Goal: Information Seeking & Learning: Learn about a topic

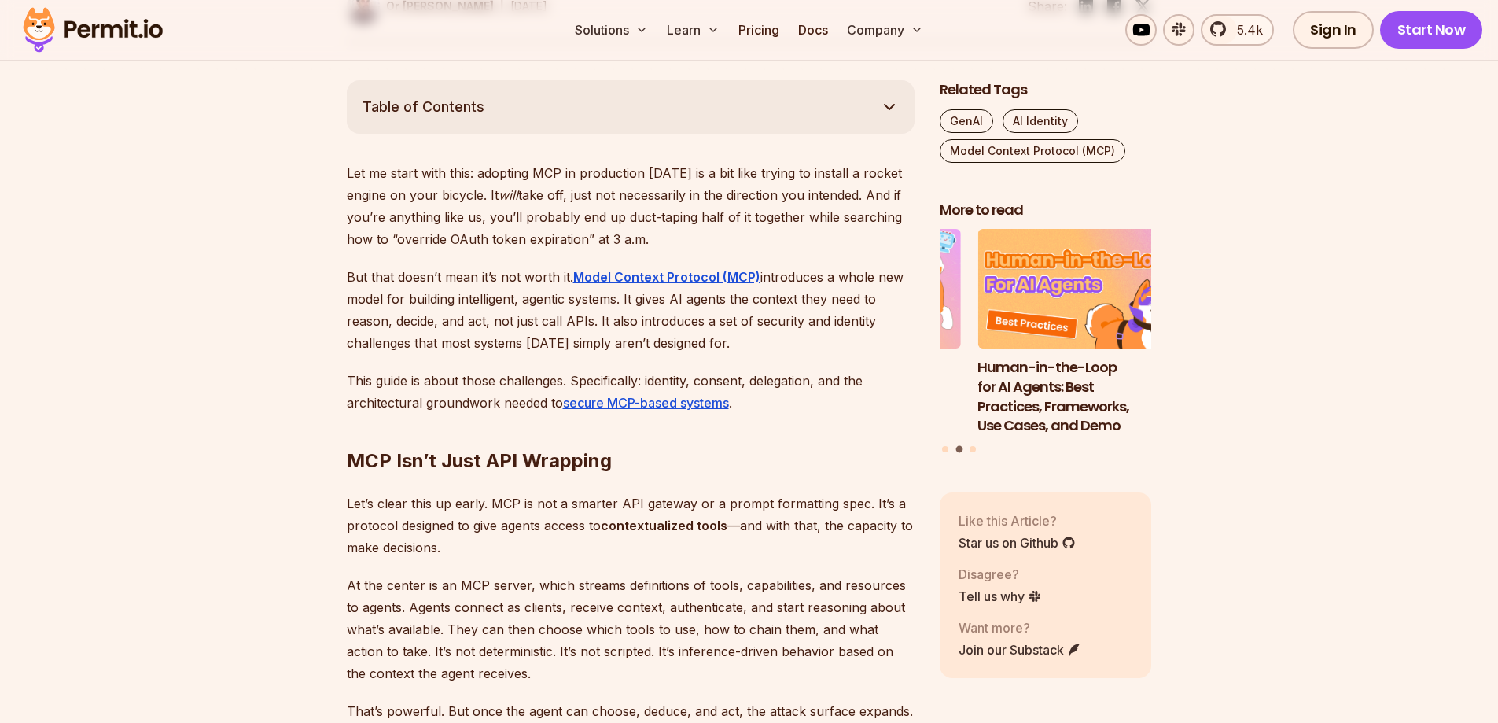
scroll to position [853, 0]
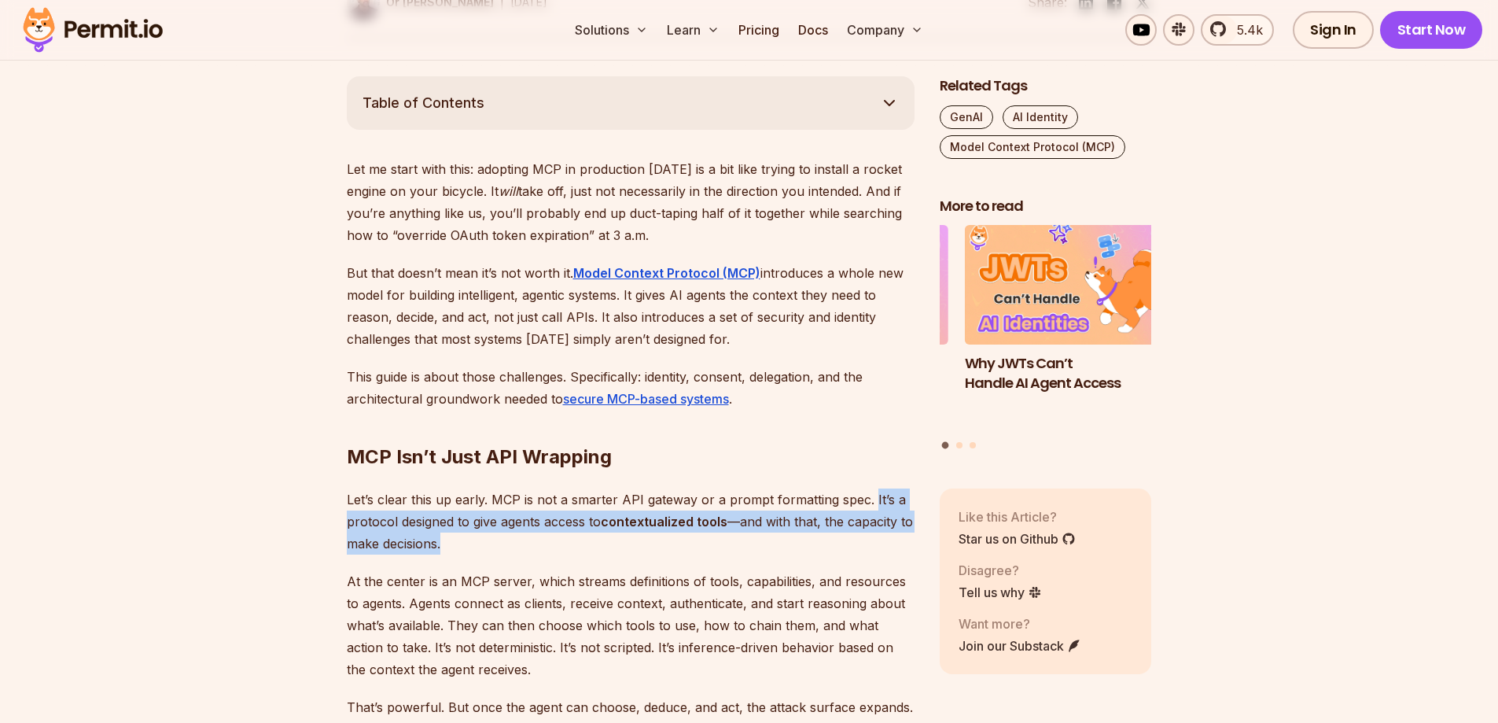
drag, startPoint x: 869, startPoint y: 499, endPoint x: 883, endPoint y: 553, distance: 56.1
click at [883, 553] on p "Let’s clear this up early. MCP is not a smarter API gateway or a prompt formatt…" at bounding box center [631, 521] width 568 height 66
drag, startPoint x: 492, startPoint y: 493, endPoint x: 499, endPoint y: 536, distance: 43.8
click at [499, 536] on p "Let’s clear this up early. MCP is not a smarter API gateway or a prompt formatt…" at bounding box center [631, 521] width 568 height 66
copy p "MCP is not a smarter API gateway or a prompt formatting spec. It’s a protocol d…"
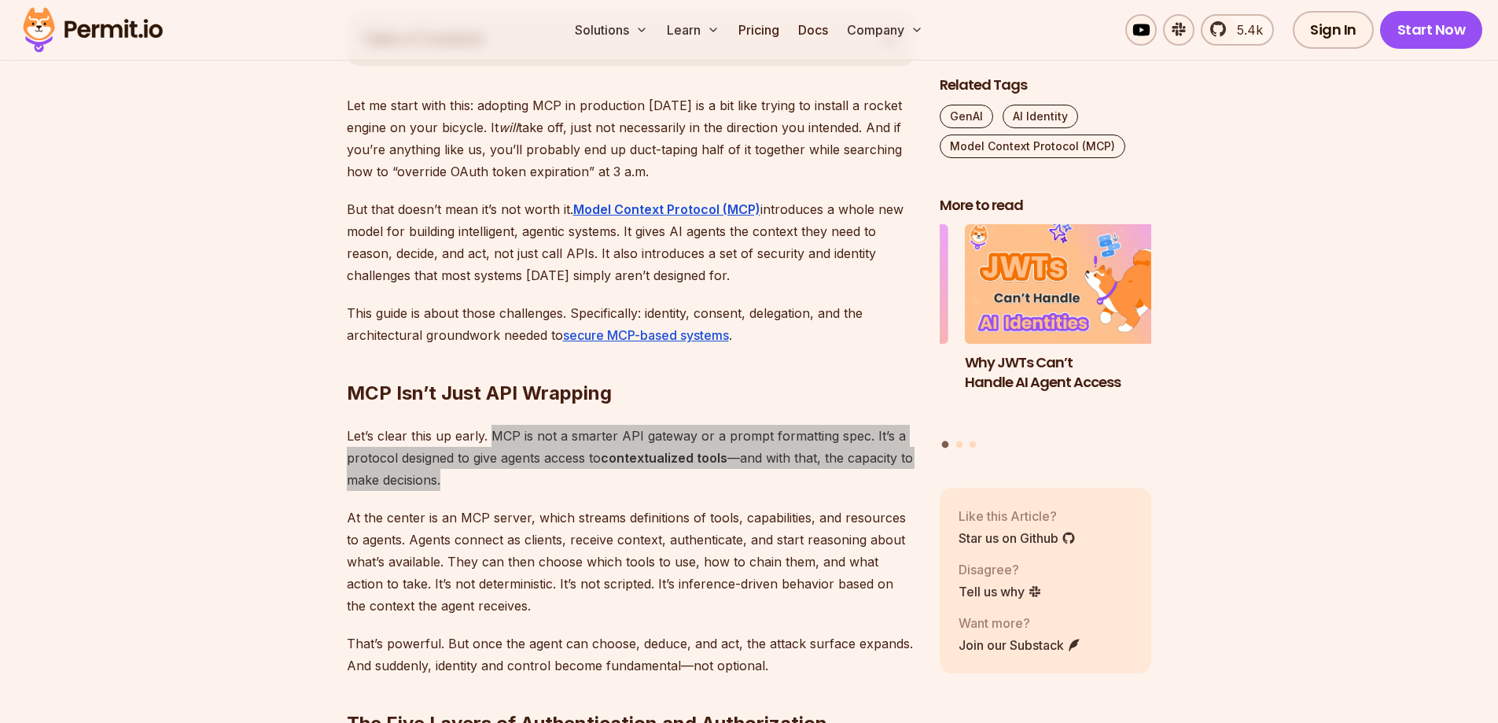
scroll to position [918, 0]
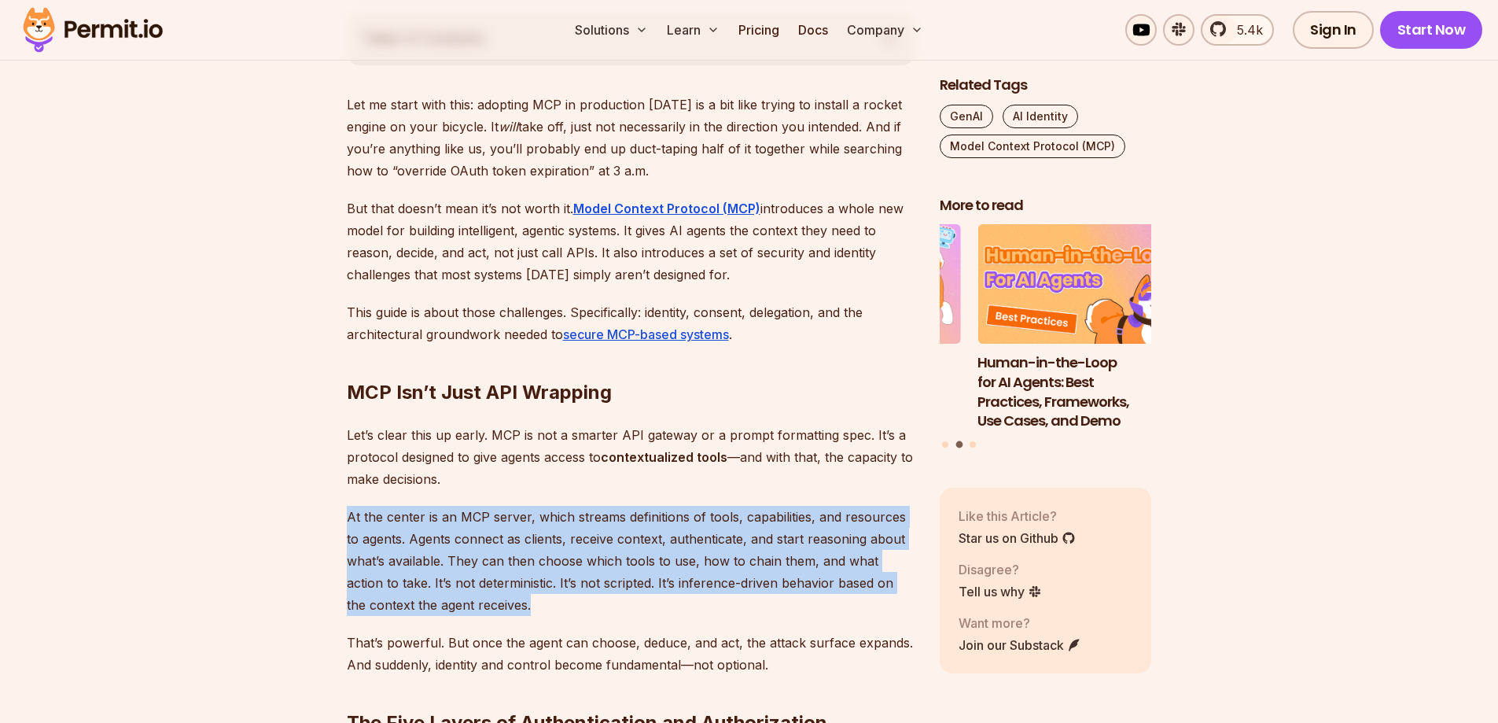
drag, startPoint x: 536, startPoint y: 606, endPoint x: 349, endPoint y: 513, distance: 208.2
click at [349, 513] on p "At the center is an MCP server, which streams definitions of tools, capabilitie…" at bounding box center [631, 561] width 568 height 110
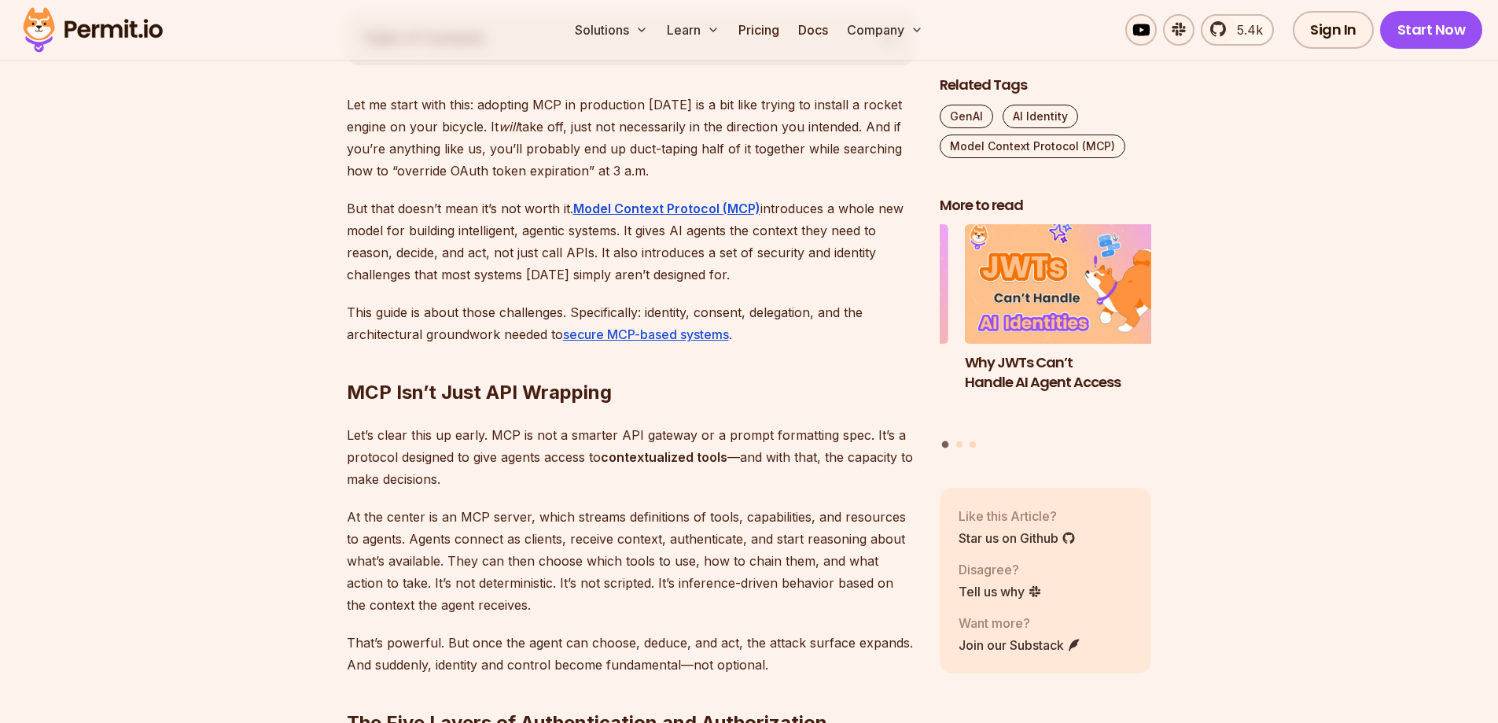
drag, startPoint x: 636, startPoint y: 581, endPoint x: 797, endPoint y: 587, distance: 160.6
click at [797, 587] on p "At the center is an MCP server, which streams definitions of tools, capabilitie…" at bounding box center [631, 561] width 568 height 110
copy p "inference-driven behavior"
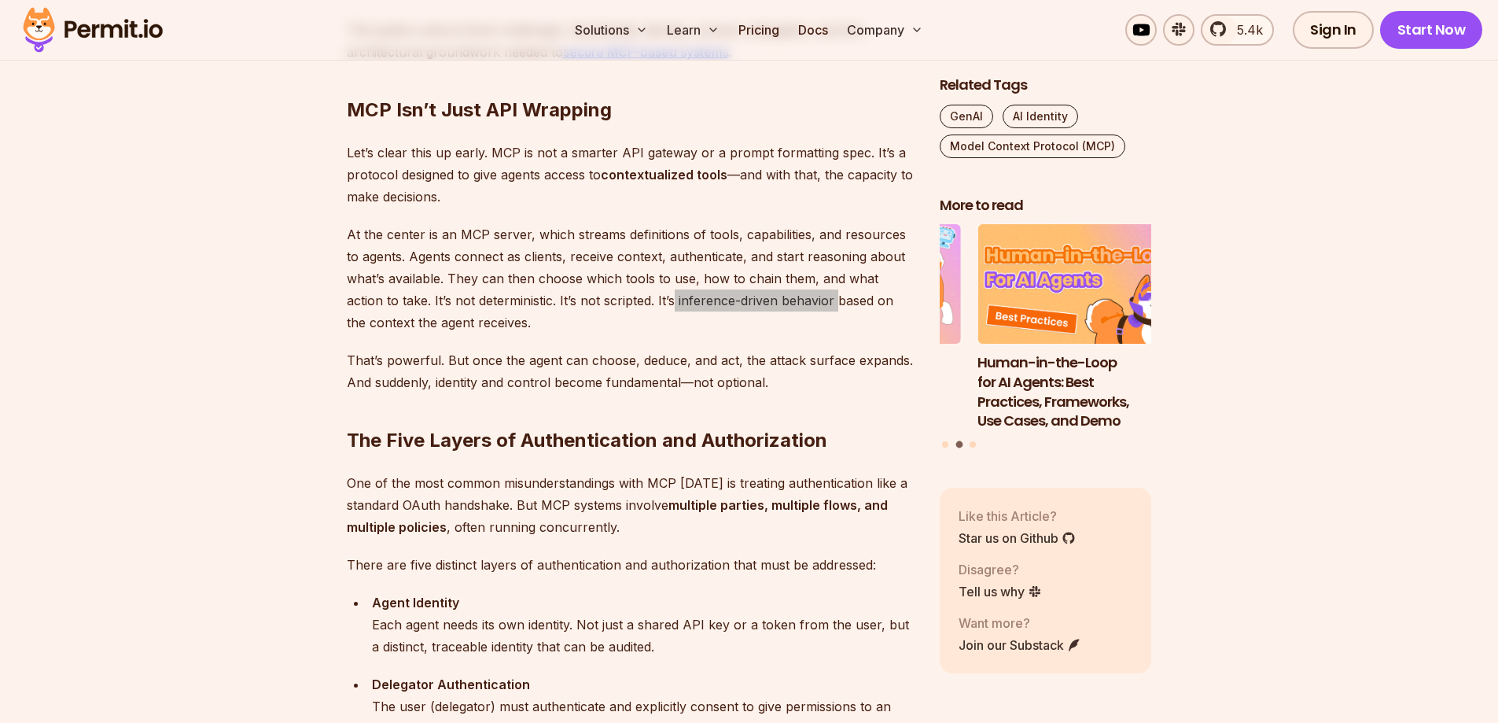
scroll to position [1203, 0]
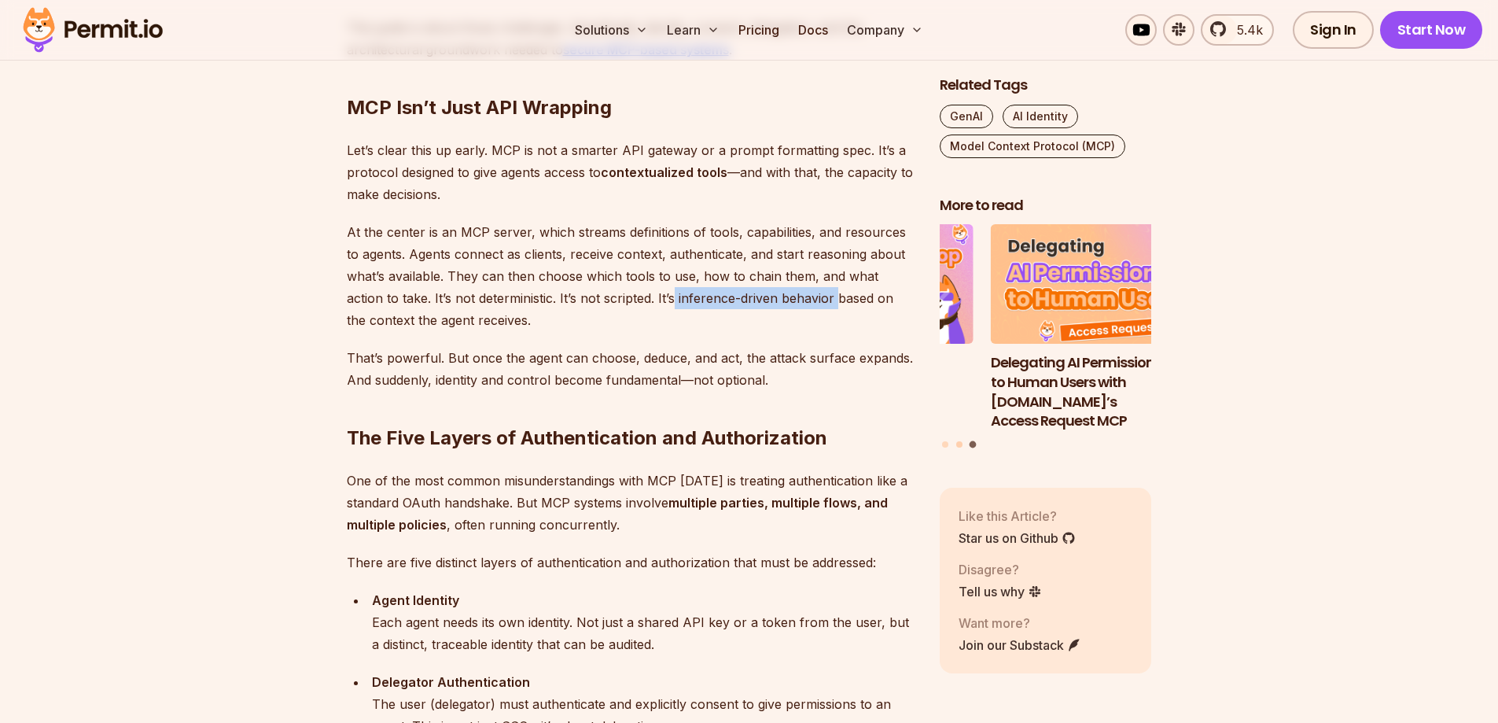
click at [958, 441] on button "Go to slide 2" at bounding box center [959, 444] width 6 height 6
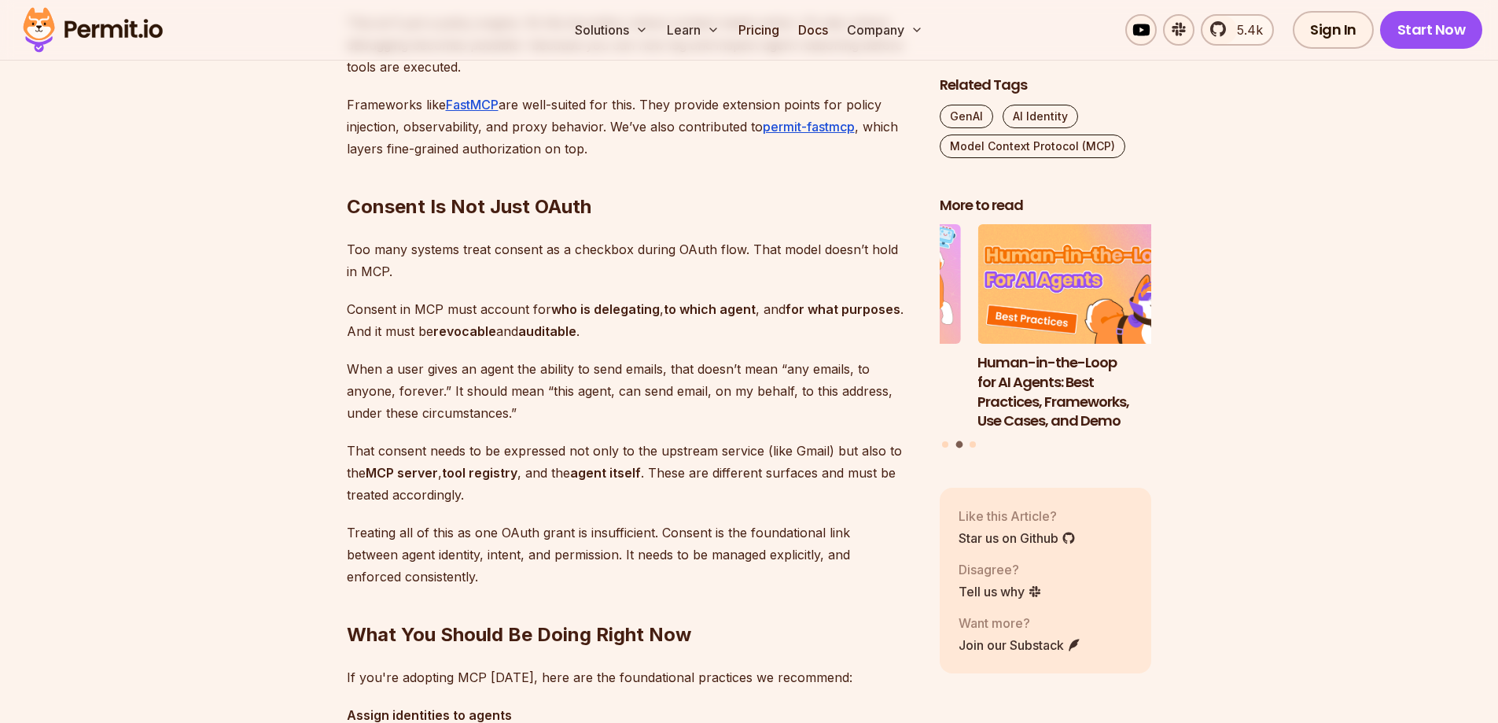
scroll to position [3862, 0]
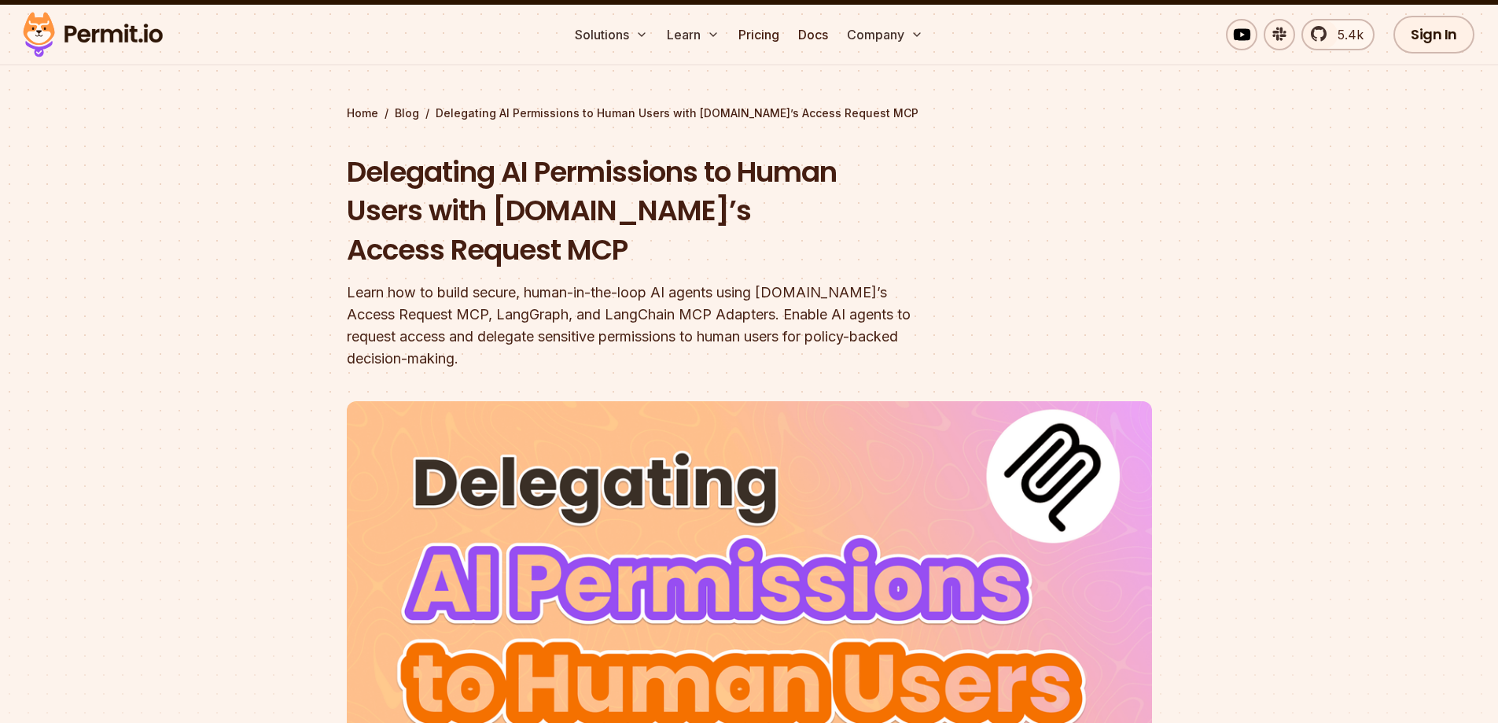
scroll to position [37, 0]
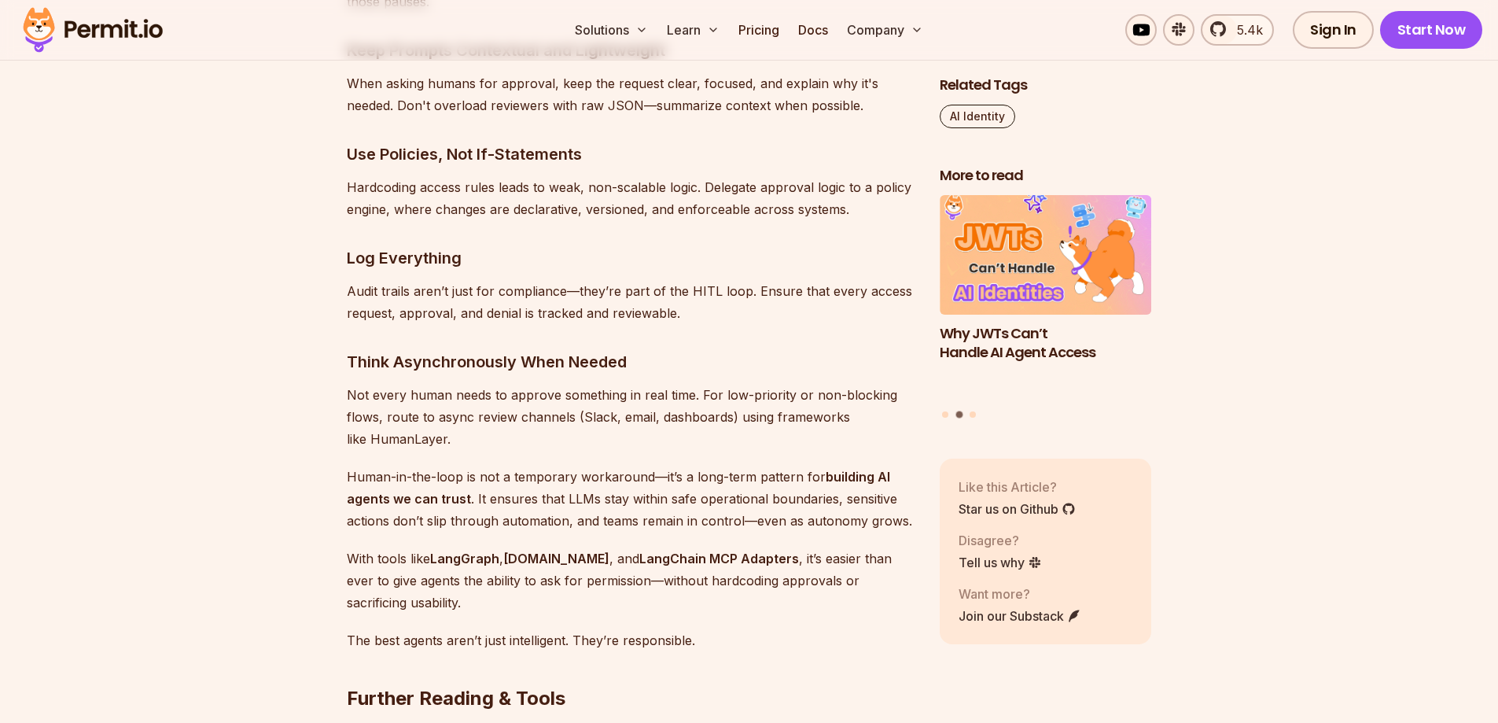
scroll to position [8153, 0]
